Goal: Transaction & Acquisition: Book appointment/travel/reservation

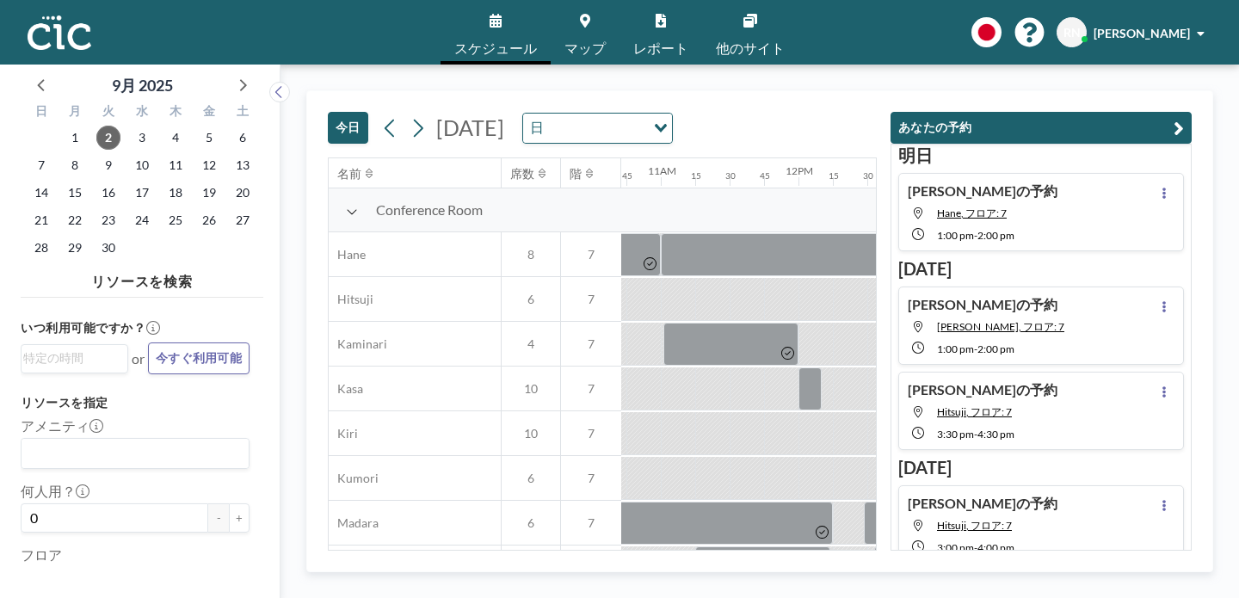
scroll to position [0, 1482]
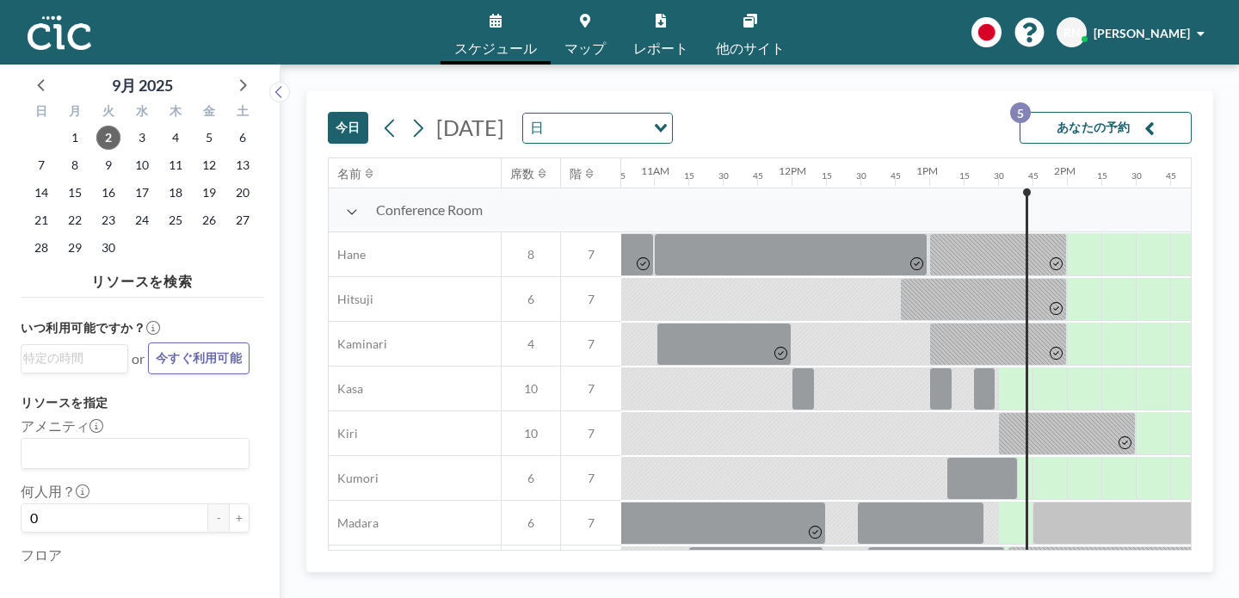
click at [601, 25] on link "マップ" at bounding box center [585, 32] width 69 height 65
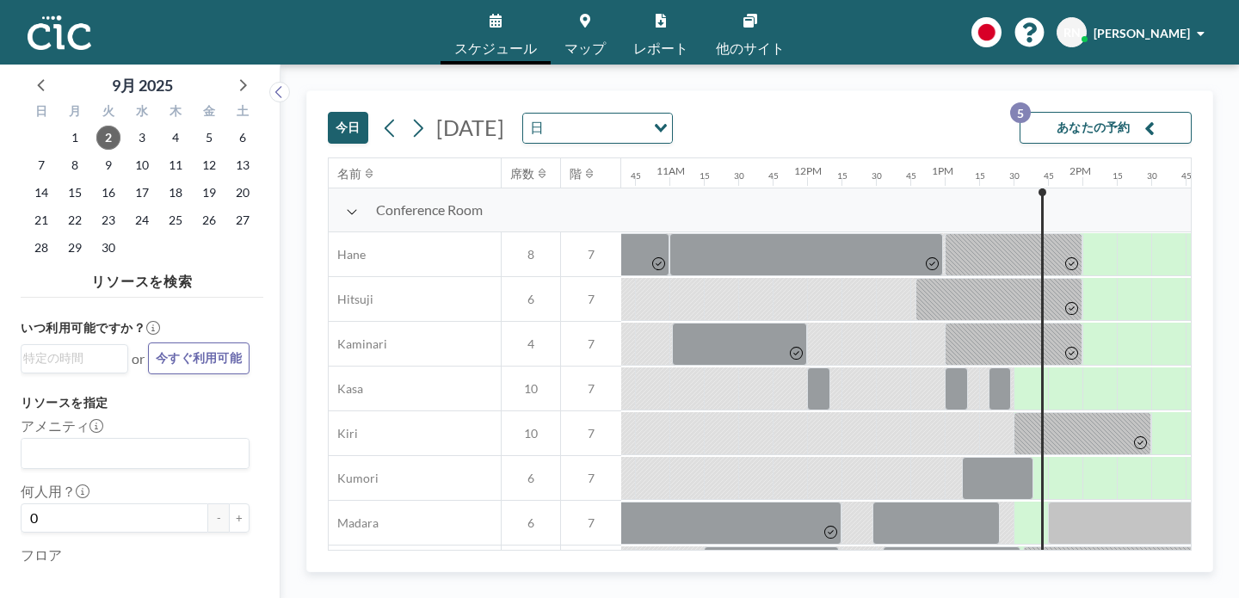
scroll to position [0, 1482]
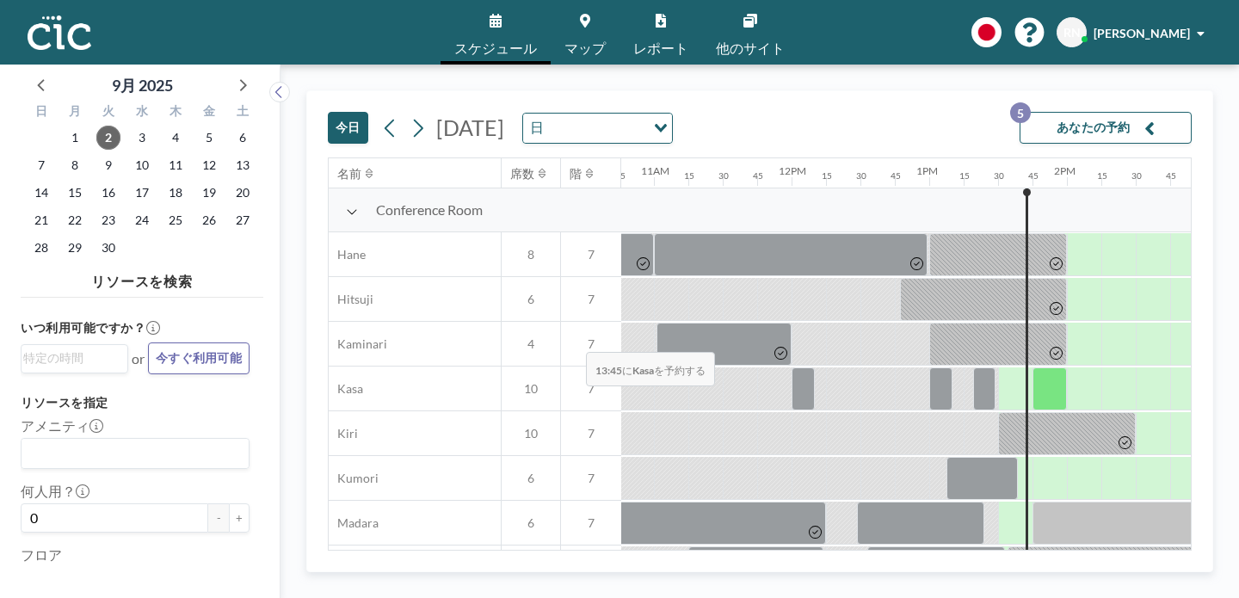
click at [1033, 368] on div at bounding box center [1050, 389] width 34 height 43
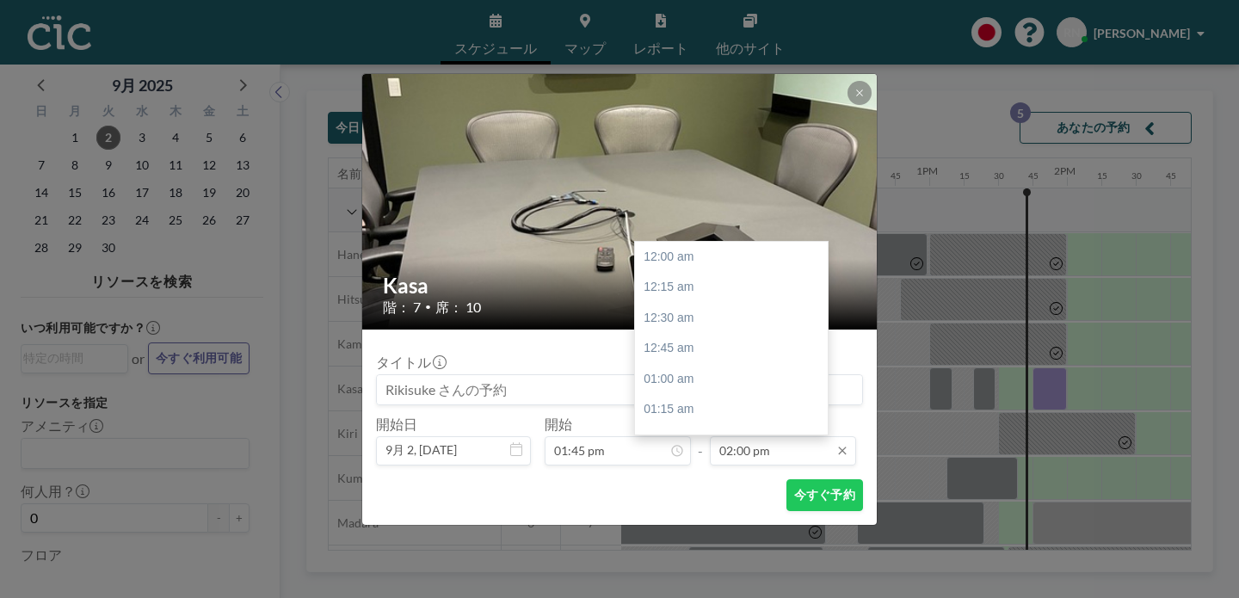
scroll to position [1539, 0]
click at [667, 479] on div "02:30 pm" at bounding box center [736, 494] width 202 height 31
type input "02:30 pm"
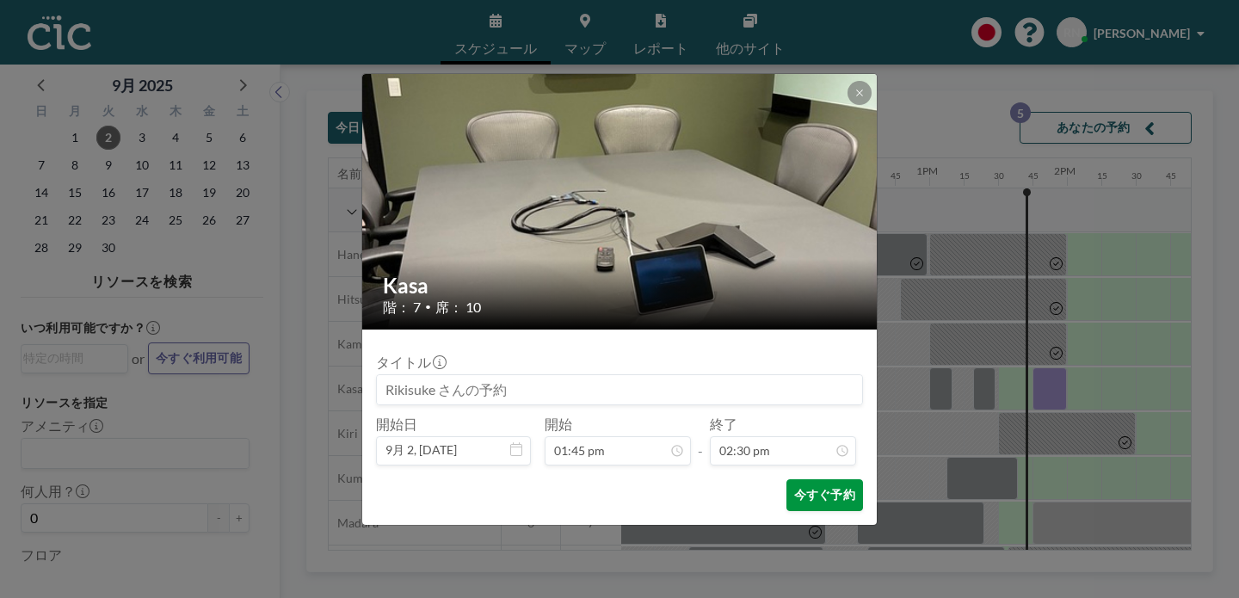
click at [796, 479] on button "今すぐ予約" at bounding box center [825, 495] width 77 height 32
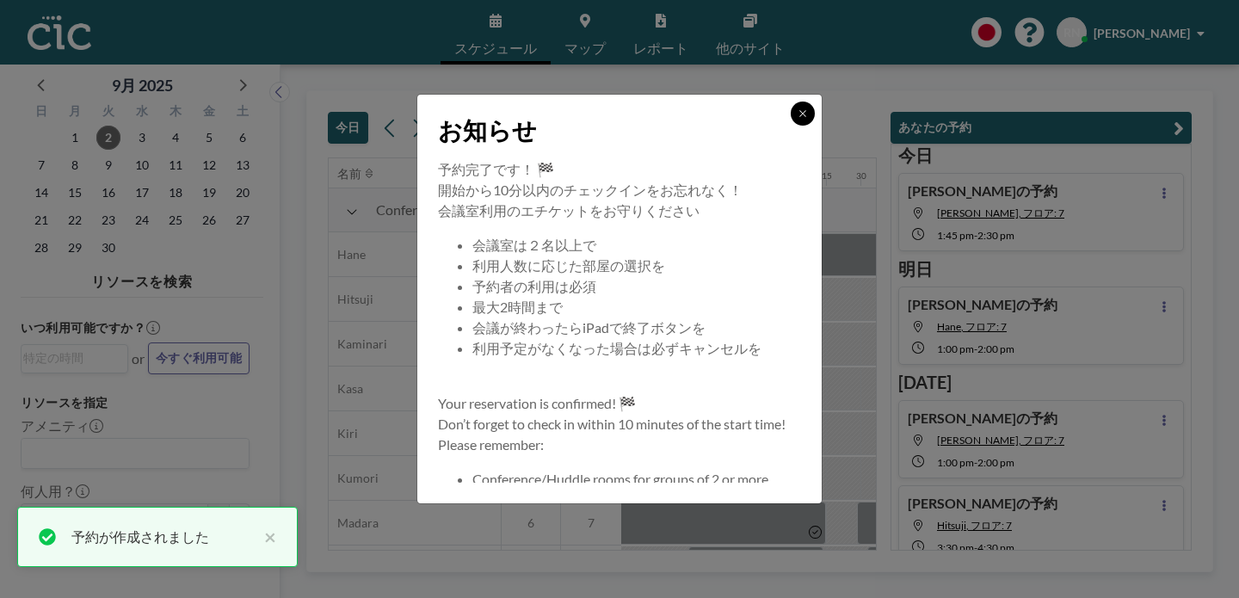
click at [791, 126] on button at bounding box center [803, 114] width 24 height 24
